Goal: Task Accomplishment & Management: Manage account settings

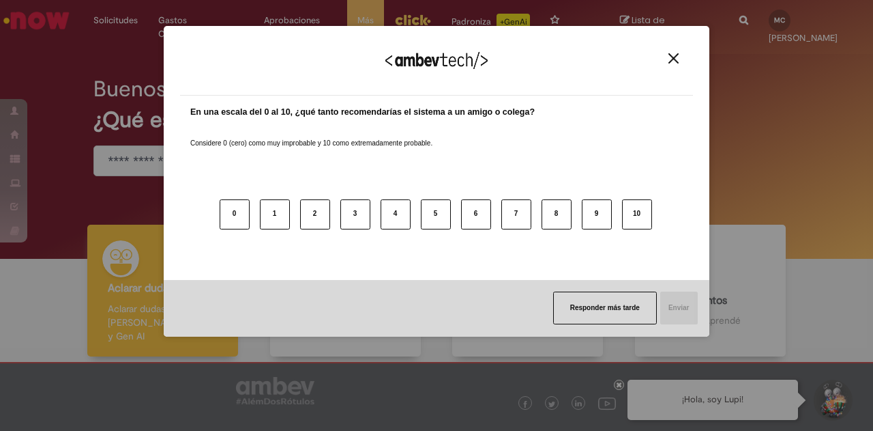
click at [811, 135] on div "¡Agradecemos sus comentarios! En una escala del 0 al 10, ¿qué tanto recomendarí…" at bounding box center [436, 215] width 873 height 431
click at [677, 61] on img "Close" at bounding box center [674, 58] width 10 height 10
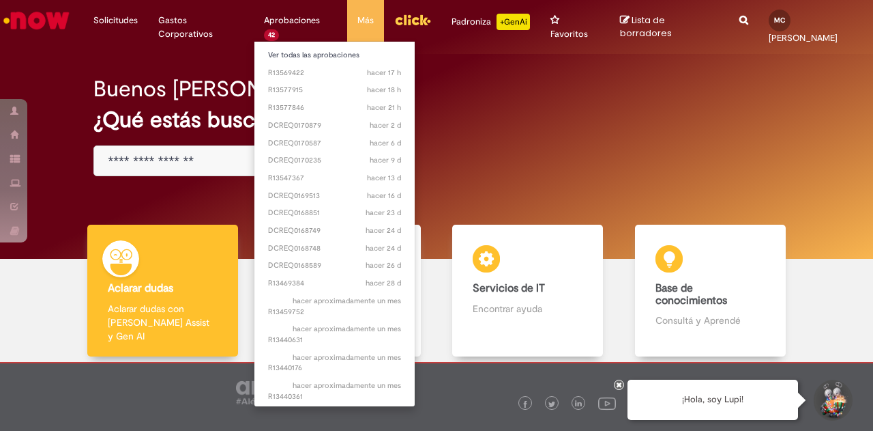
click at [288, 24] on li "Aprobaciones 42 Ver todas las aprobaciones hacer 17 h hacer 17 horas R13569422 …" at bounding box center [300, 20] width 93 height 41
click at [288, 28] on li "Aprobaciones 42 Ver todas las aprobaciones hacer 17 h hacer 17 horas R13569422 …" at bounding box center [300, 20] width 93 height 41
click at [286, 27] on li "Aprobaciones 42 Ver todas las aprobaciones hacer 17 h hacer 17 horas R13569422 …" at bounding box center [300, 20] width 93 height 41
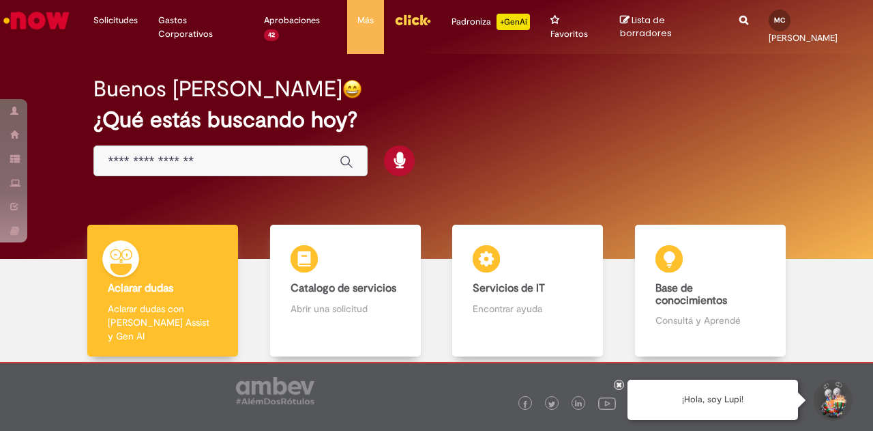
click at [575, 168] on div "Buenos días, Marcelo ¿Qué estás buscando hoy?" at bounding box center [437, 126] width 734 height 116
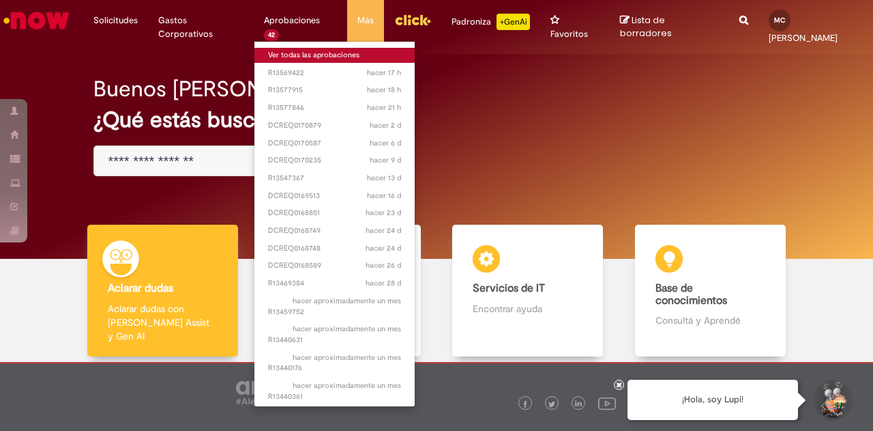
click at [310, 54] on link "Ver todas las aprobaciones" at bounding box center [335, 55] width 160 height 15
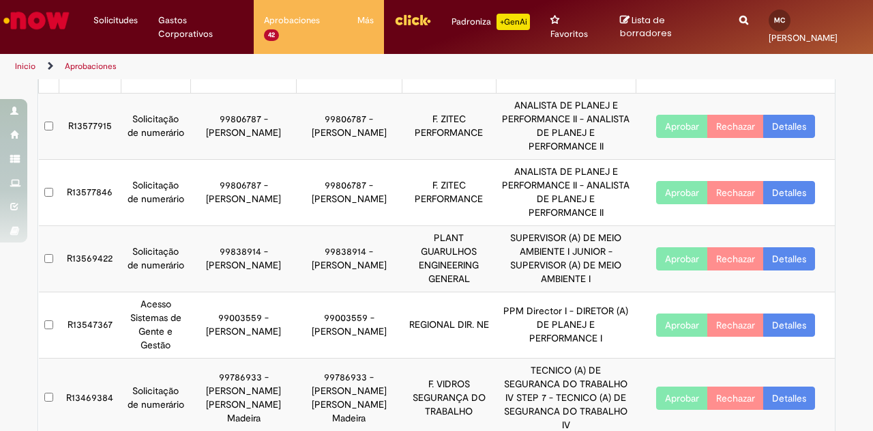
scroll to position [72, 0]
click at [663, 313] on button "Aprobar" at bounding box center [682, 324] width 52 height 23
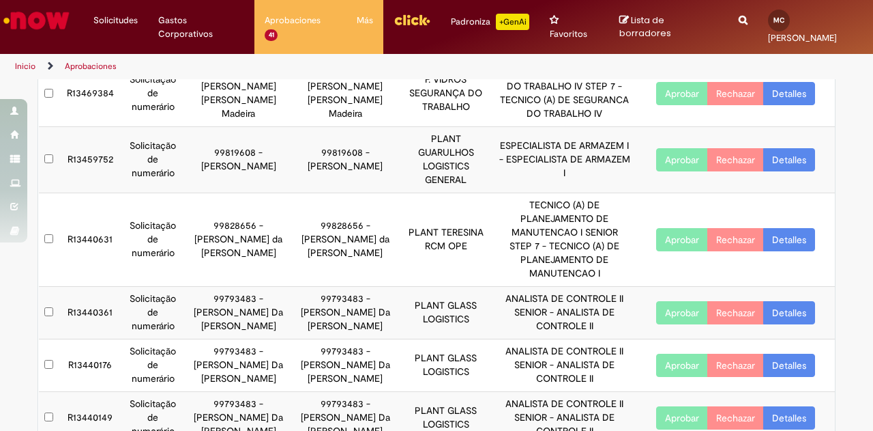
scroll to position [308, 0]
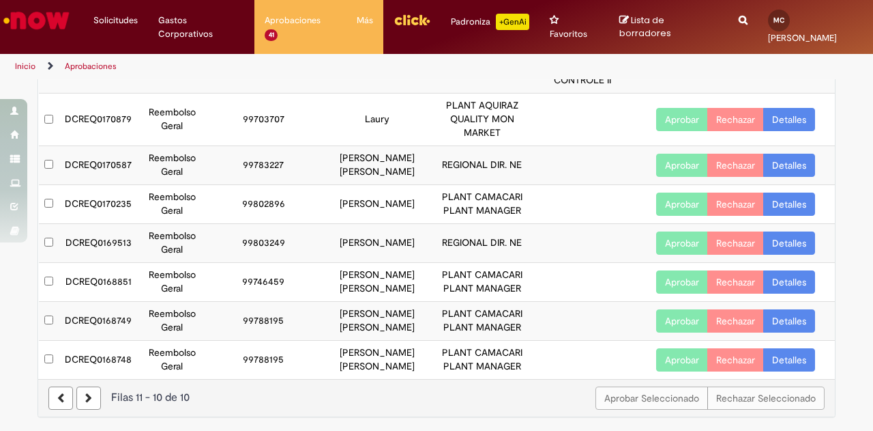
scroll to position [213, 0]
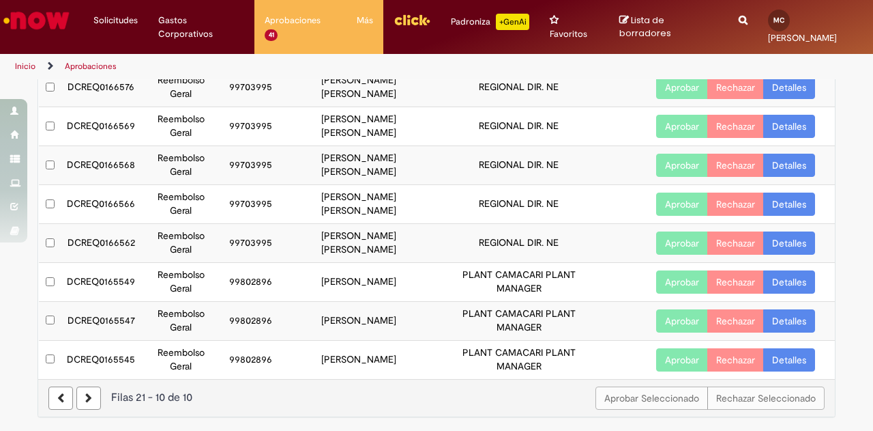
scroll to position [99, 0]
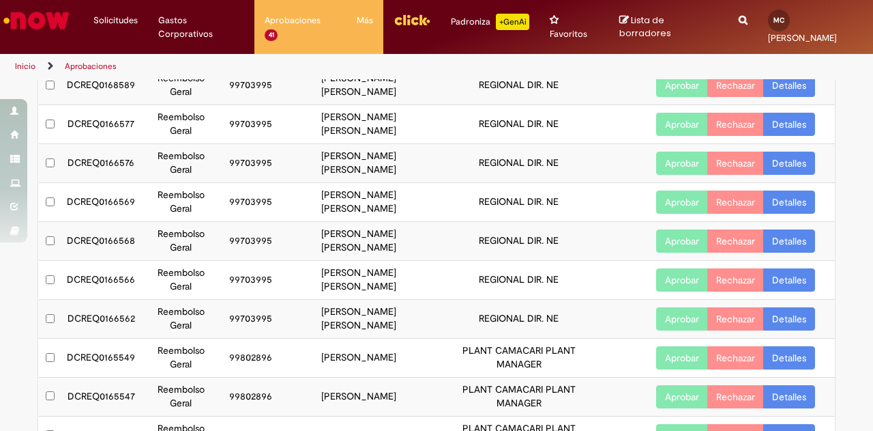
click at [661, 113] on button "Aprobar" at bounding box center [682, 124] width 52 height 23
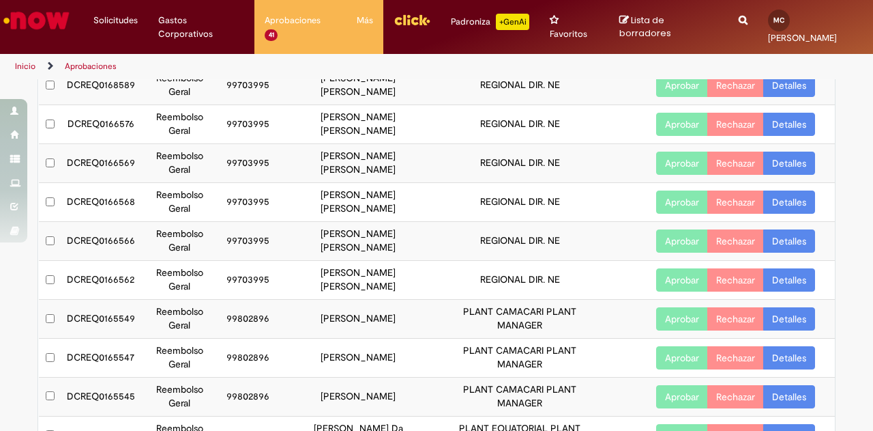
scroll to position [113, 0]
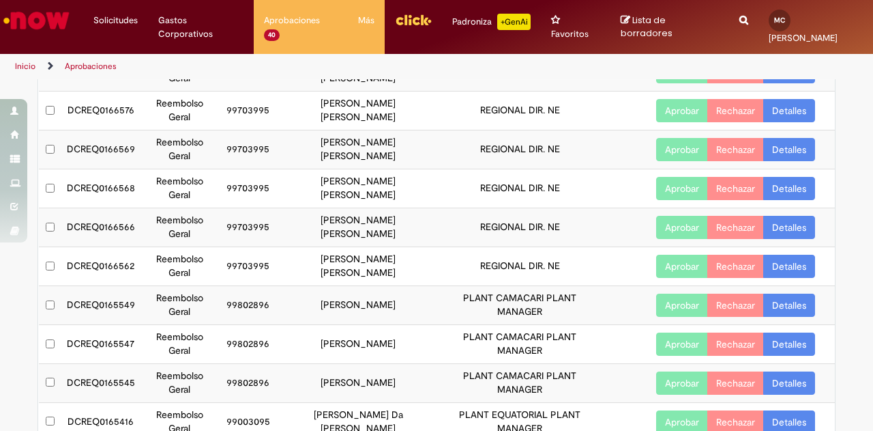
click at [45, 130] on td at bounding box center [50, 149] width 23 height 39
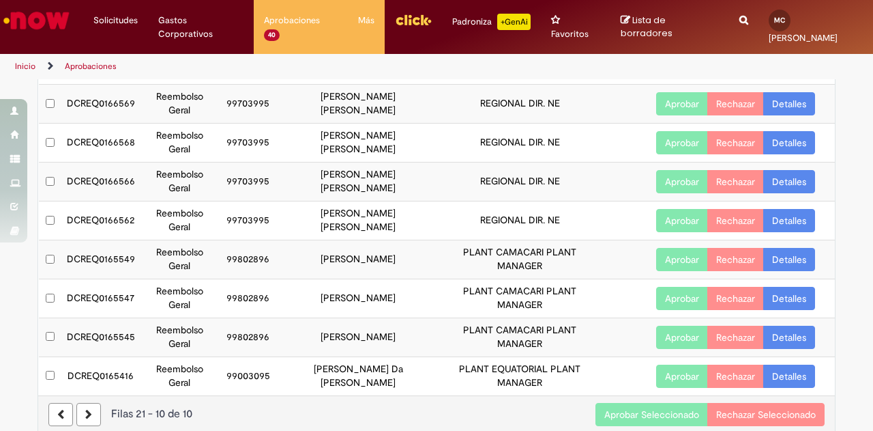
click at [614, 403] on button "Aprobar Seleccionado" at bounding box center [652, 414] width 113 height 23
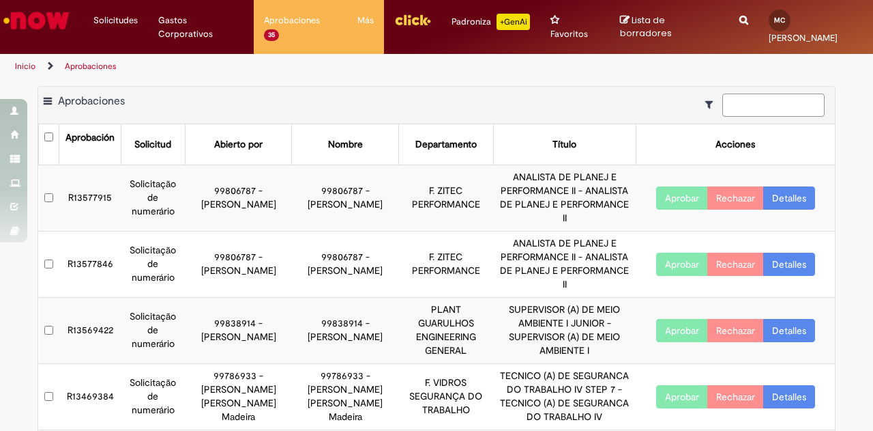
click at [741, 96] on input at bounding box center [774, 104] width 102 height 23
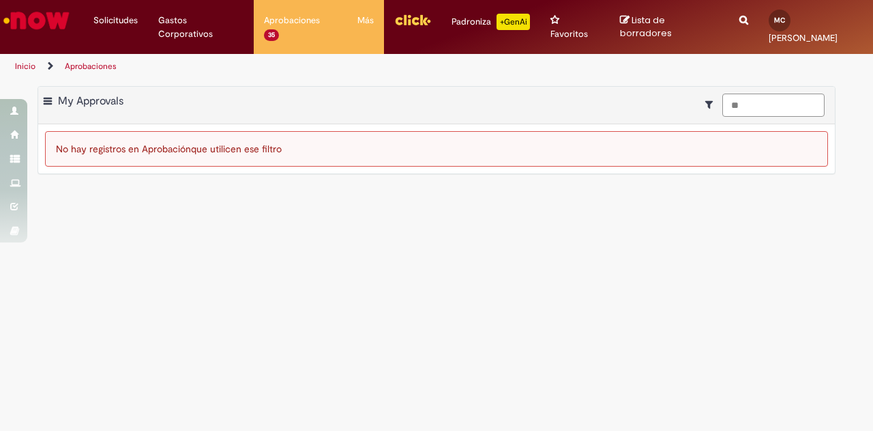
type input "*"
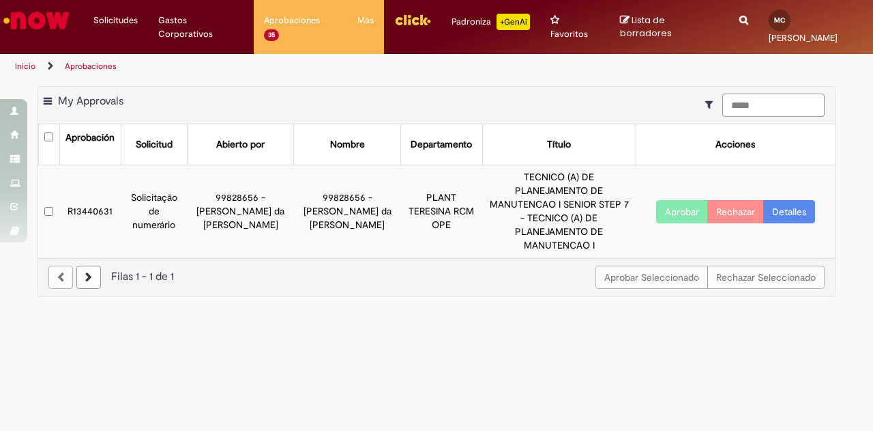
drag, startPoint x: 752, startPoint y: 95, endPoint x: 729, endPoint y: 91, distance: 22.8
click at [729, 93] on input "*****" at bounding box center [774, 104] width 102 height 23
click at [759, 98] on input "*****" at bounding box center [774, 104] width 102 height 23
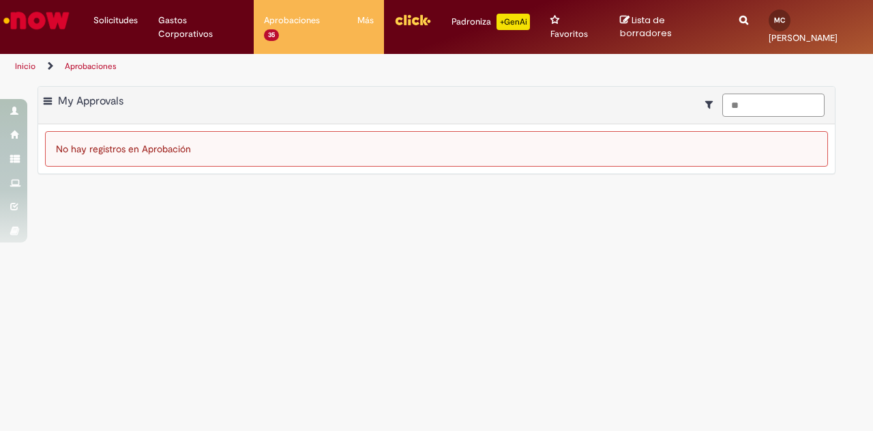
type input "*"
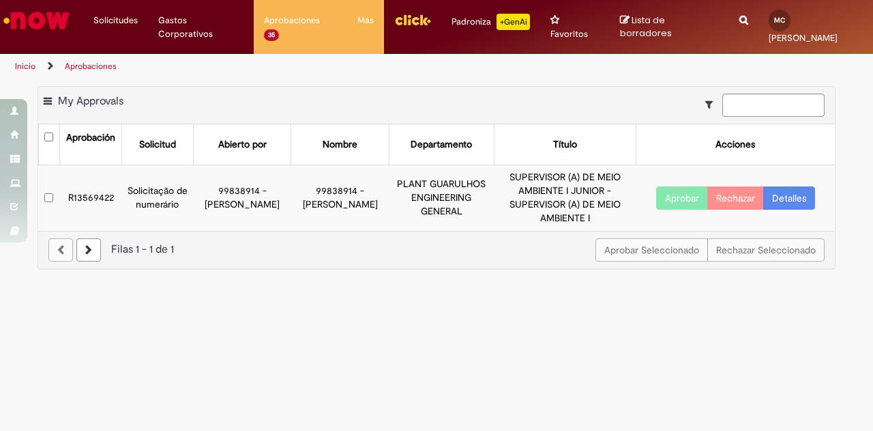
click at [422, 362] on main "Aprobaciones Exportar como PDF Exportar como Excel Exportar como CSV My Approva…" at bounding box center [436, 254] width 873 height 351
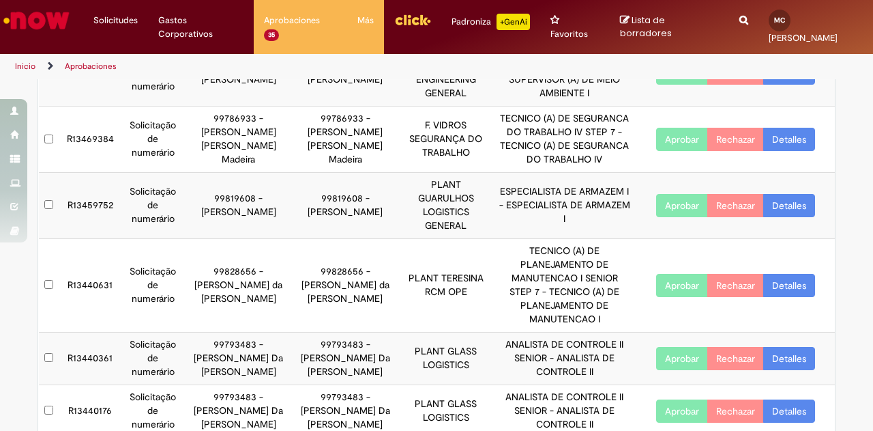
scroll to position [308, 0]
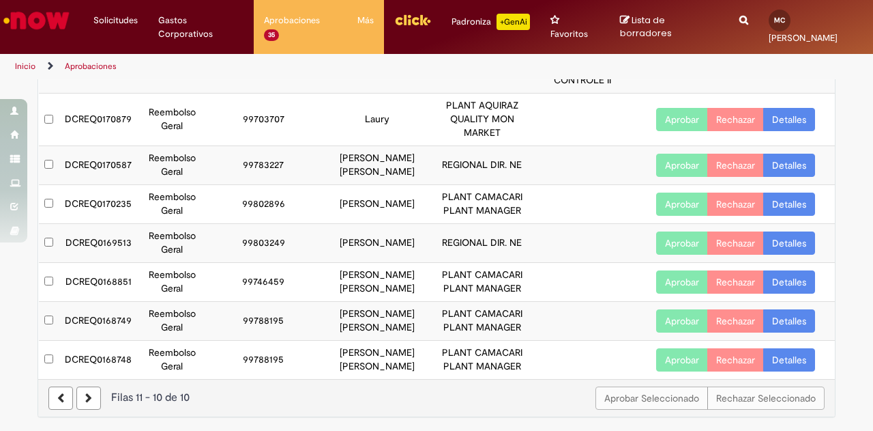
scroll to position [213, 0]
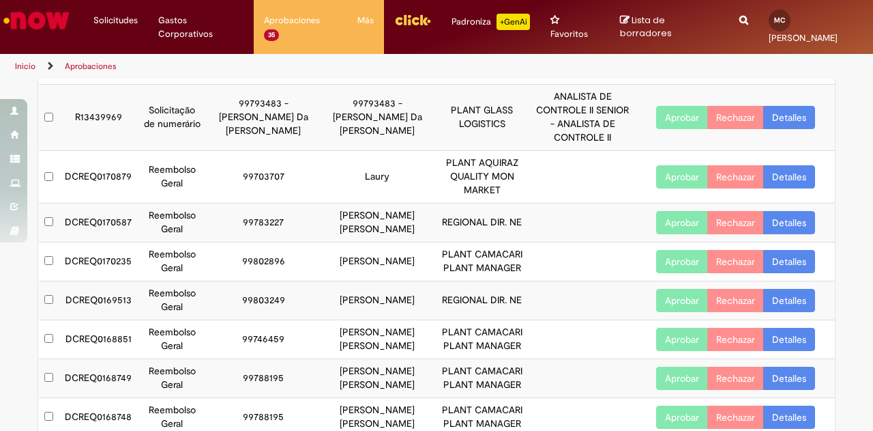
click at [673, 289] on button "Aprobar" at bounding box center [682, 300] width 52 height 23
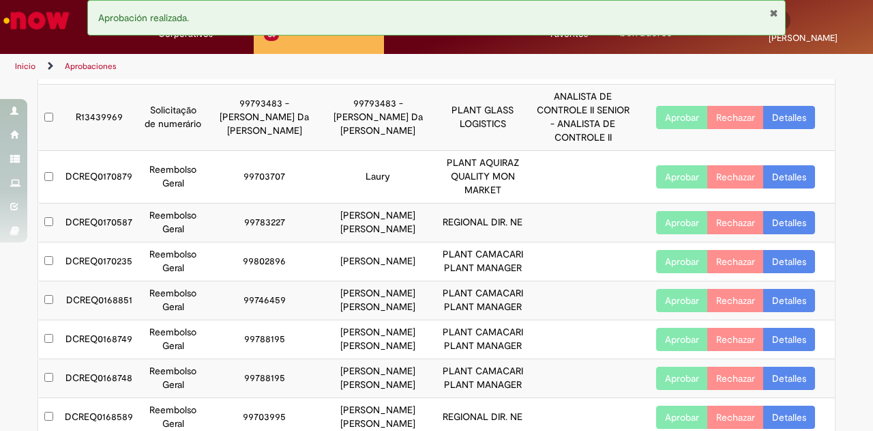
click at [669, 405] on button "Aprobar" at bounding box center [682, 416] width 52 height 23
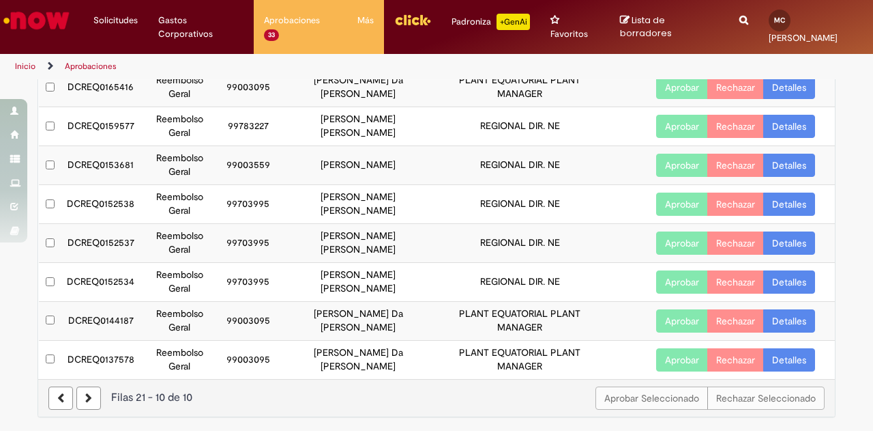
scroll to position [158, 0]
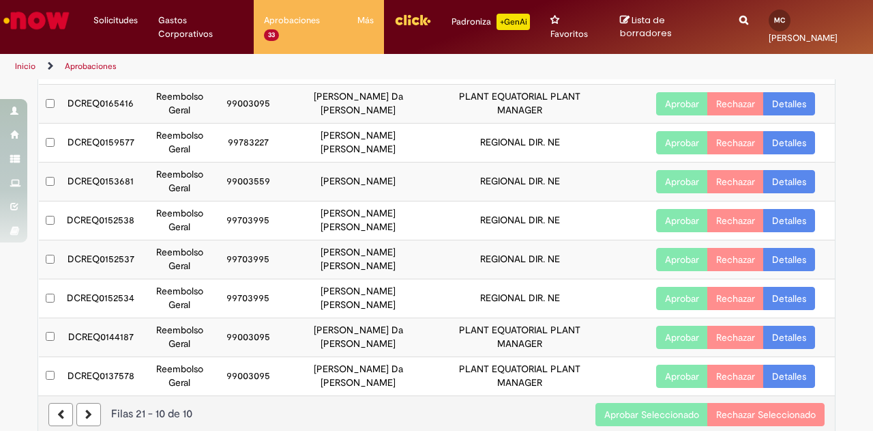
click at [45, 211] on td at bounding box center [50, 220] width 23 height 39
click at [606, 403] on button "Aprobar Seleccionado" at bounding box center [652, 414] width 113 height 23
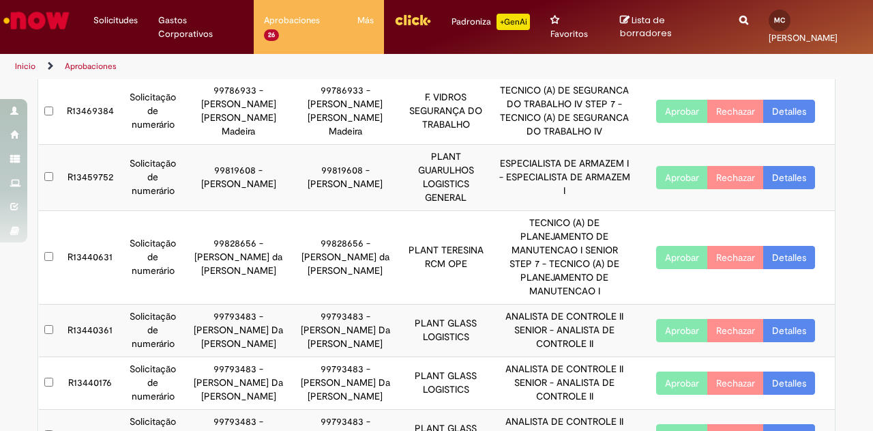
scroll to position [308, 0]
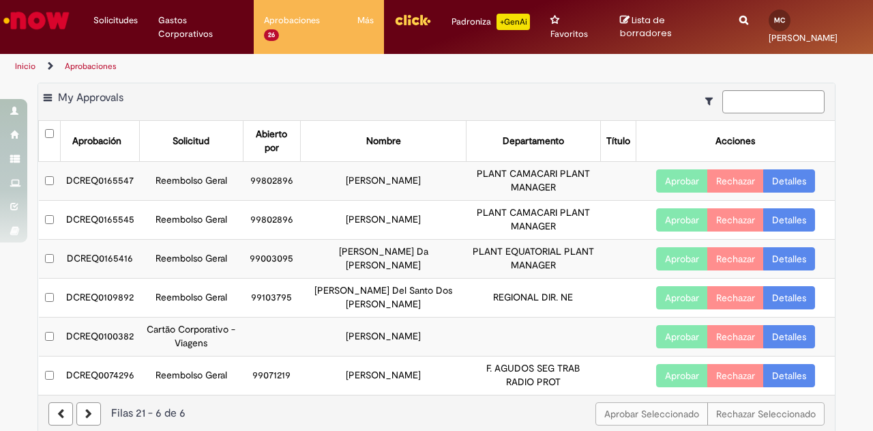
click at [50, 402] on link at bounding box center [60, 413] width 25 height 23
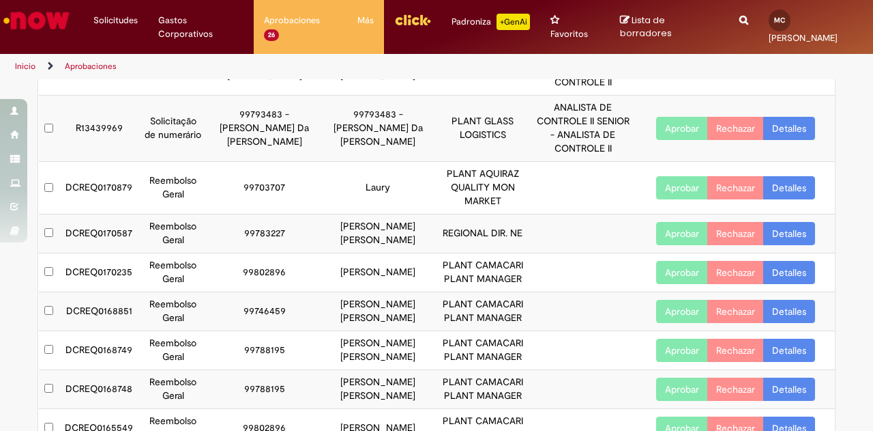
scroll to position [213, 0]
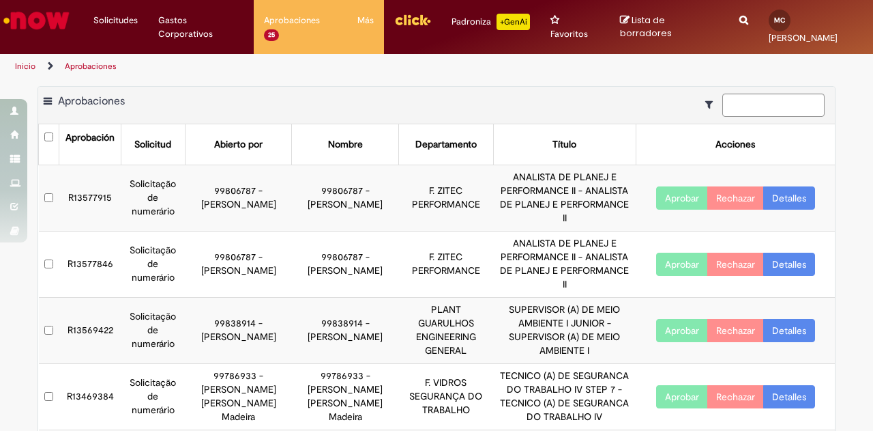
scroll to position [308, 0]
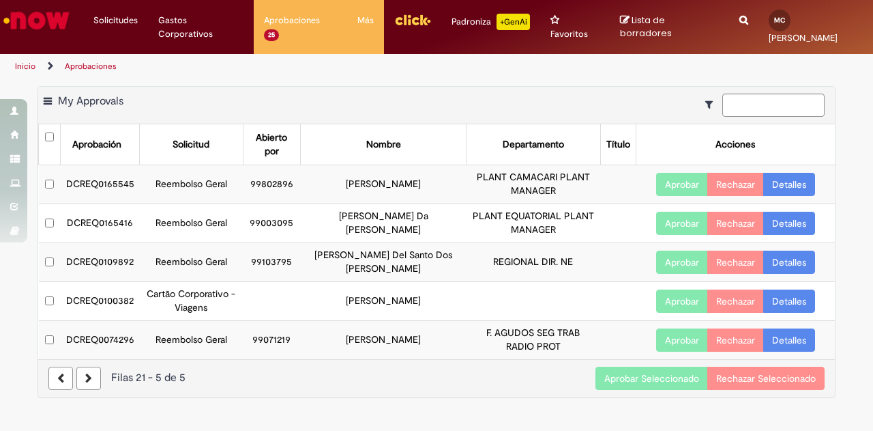
click at [92, 366] on link at bounding box center [88, 377] width 25 height 23
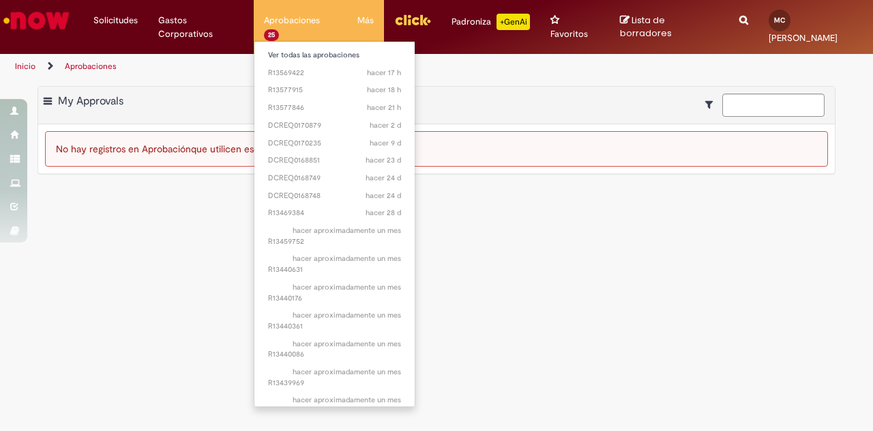
click at [289, 25] on li "Aprobaciones 25 Ver todas las aprobaciones hacer 17 h hacer 17 horas R13569422 …" at bounding box center [300, 20] width 93 height 41
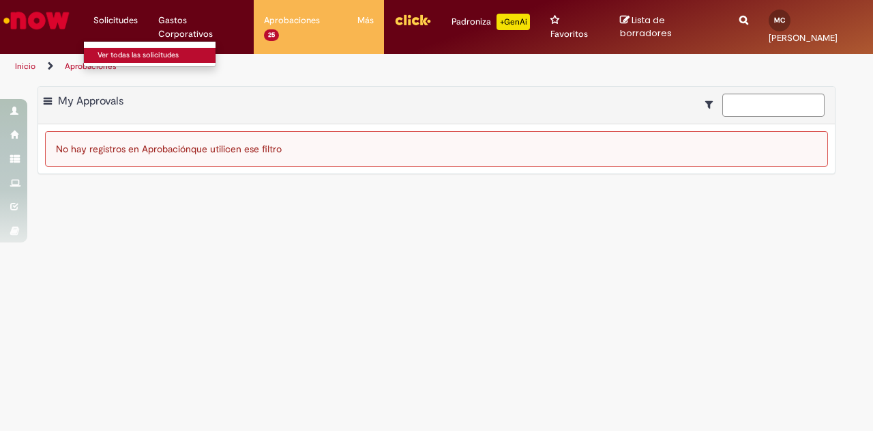
click at [100, 58] on link "Ver todas las solicitudes" at bounding box center [159, 55] width 150 height 15
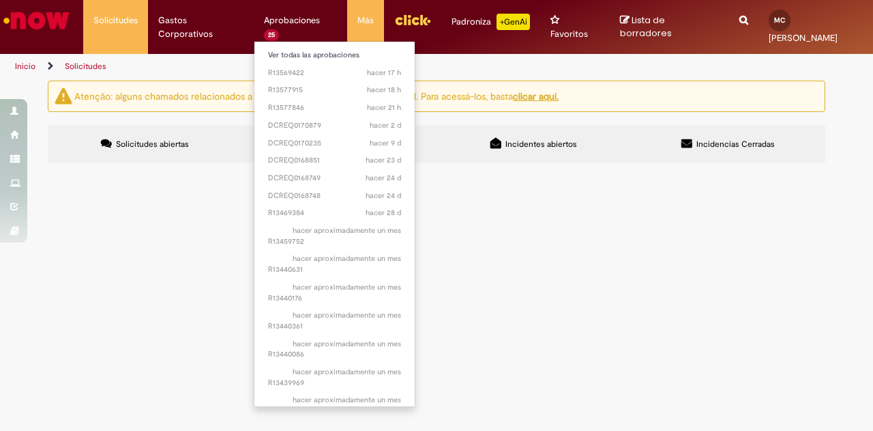
click at [295, 21] on li "Aprobaciones 25 Ver todas las aprobaciones hacer 17 h hacer 17 horas R13569422 …" at bounding box center [300, 20] width 93 height 41
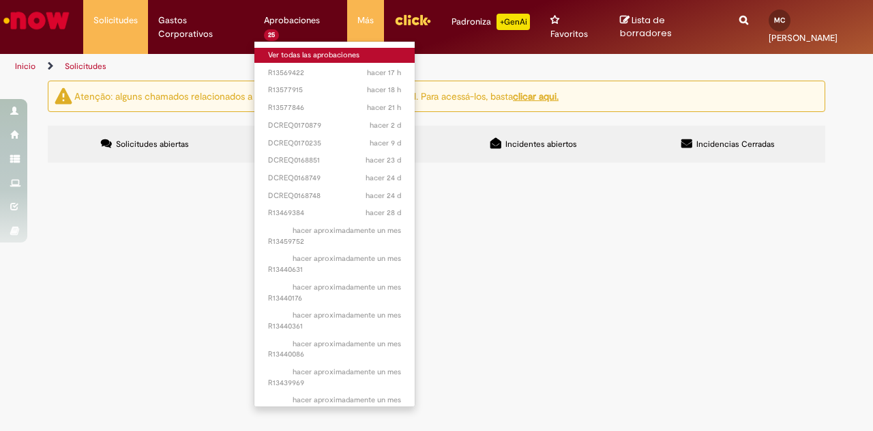
click at [294, 57] on link "Ver todas las aprobaciones" at bounding box center [335, 55] width 160 height 15
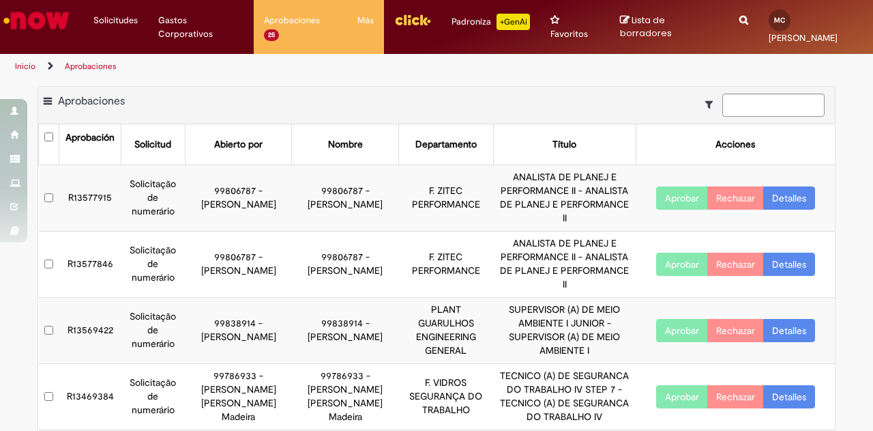
scroll to position [308, 0]
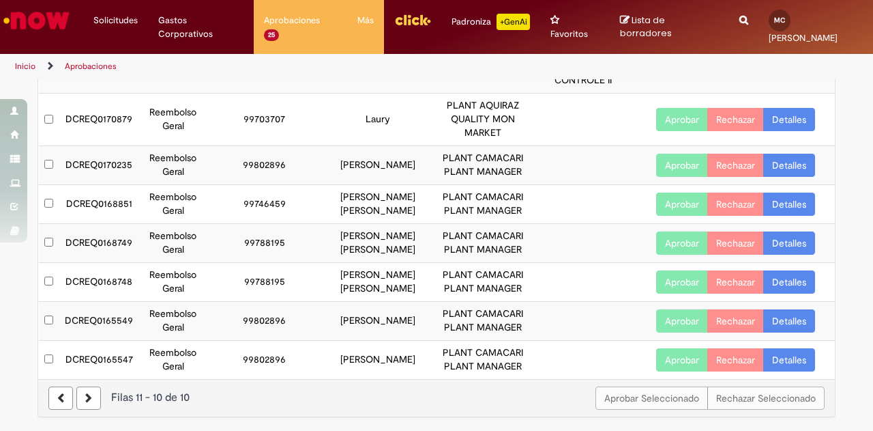
scroll to position [213, 0]
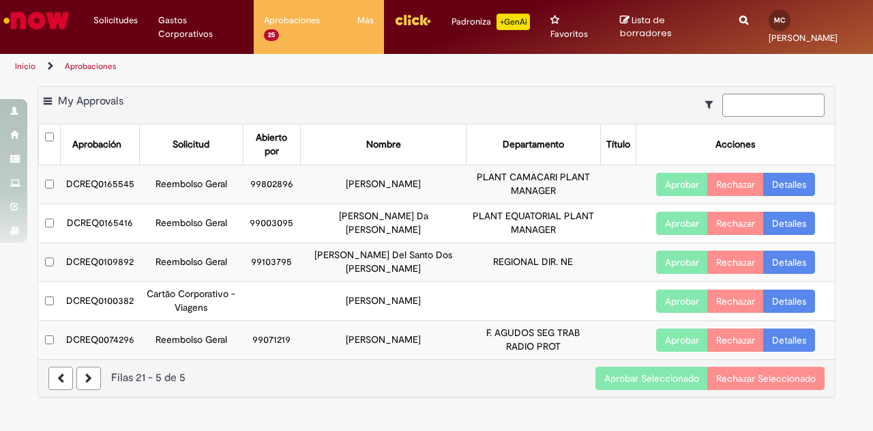
click at [625, 366] on button "Aprobar Seleccionado" at bounding box center [652, 377] width 113 height 23
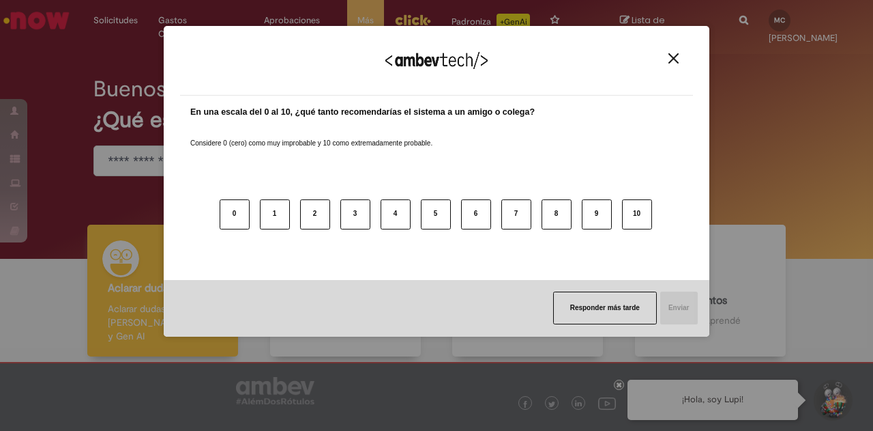
click at [671, 64] on button "Close" at bounding box center [674, 59] width 18 height 12
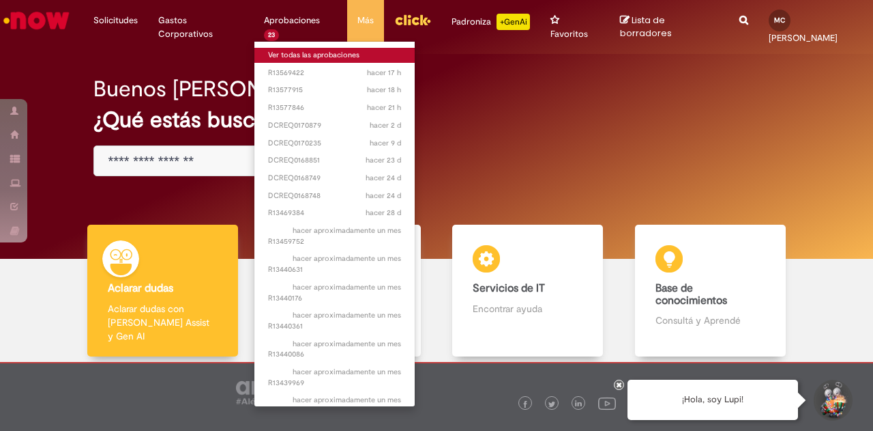
click at [276, 59] on link "Ver todas las aprobaciones" at bounding box center [335, 55] width 160 height 15
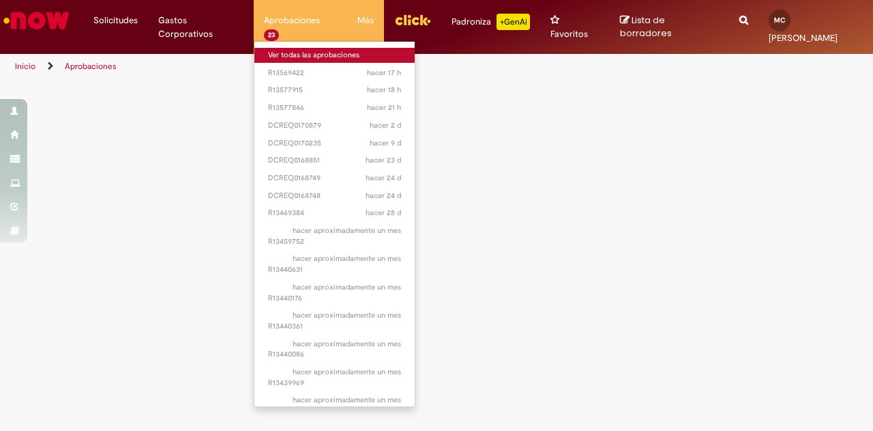
click at [276, 59] on link "Ver todas las aprobaciones" at bounding box center [335, 55] width 160 height 15
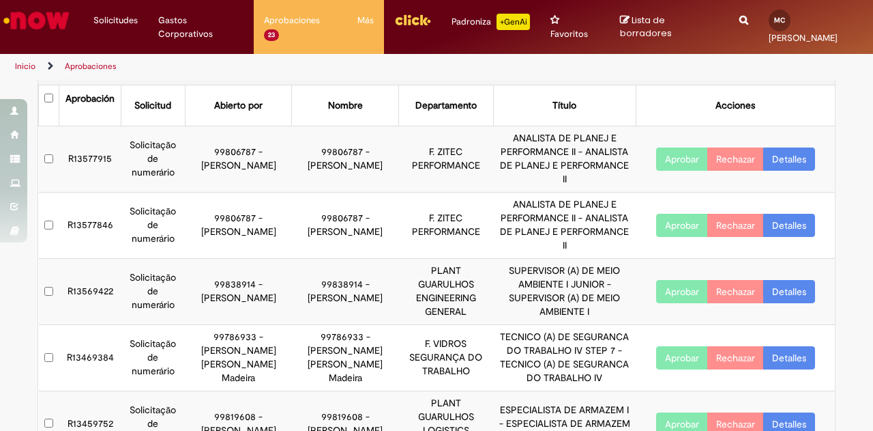
scroll to position [33, 0]
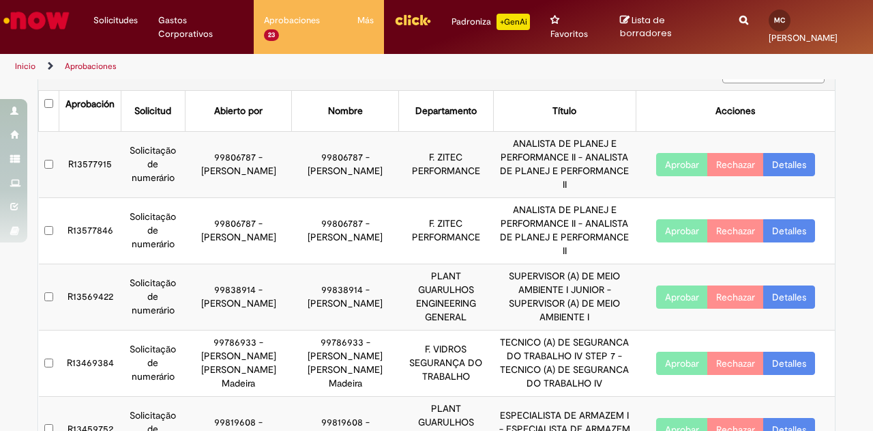
click at [792, 153] on link "Detalles" at bounding box center [790, 164] width 52 height 23
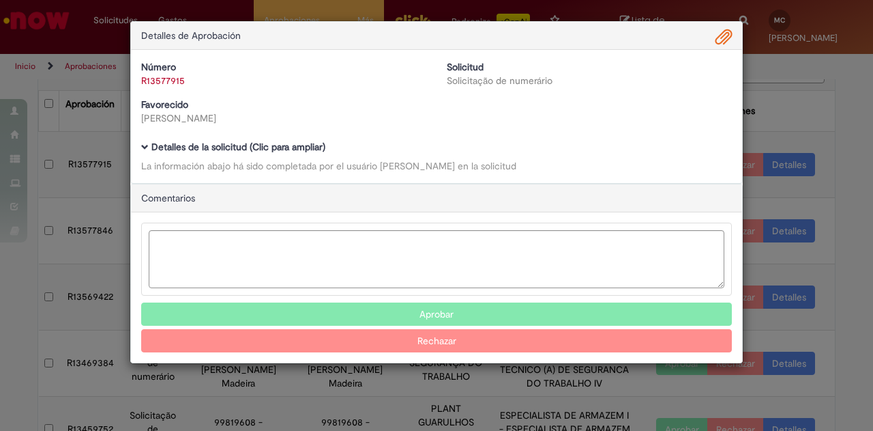
click at [826, 78] on div "Detalles de Aprobación Número R13577915 Solicitud Solicitação de numerário Favo…" at bounding box center [436, 215] width 873 height 431
